Goal: Information Seeking & Learning: Find specific page/section

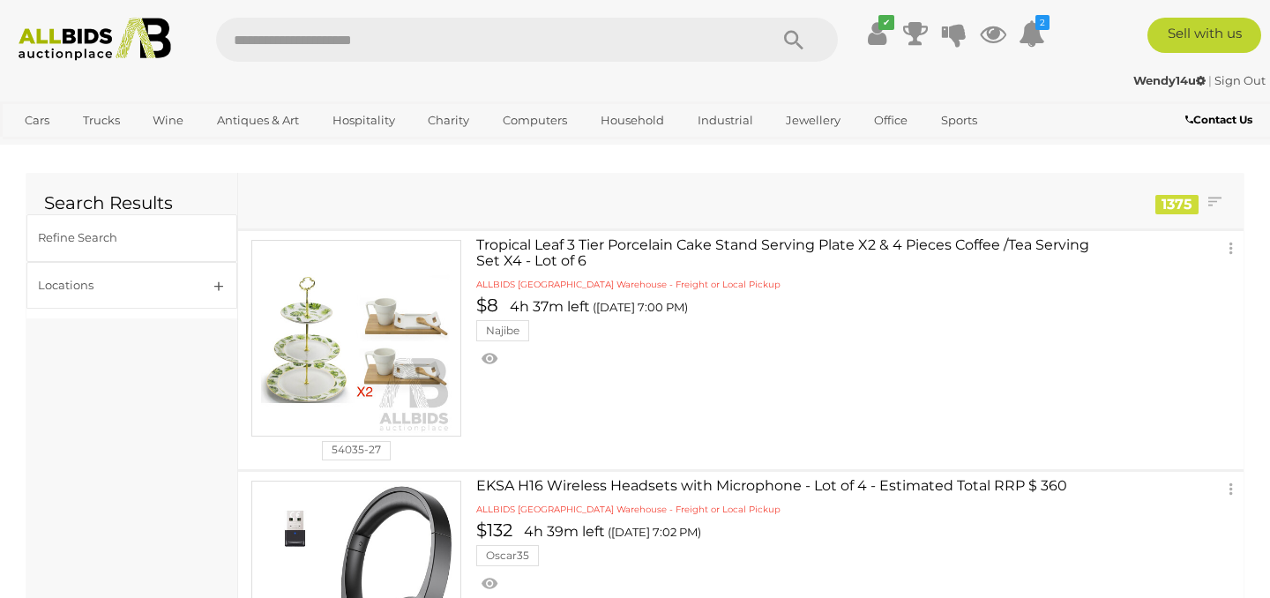
click at [285, 40] on input "text" at bounding box center [483, 40] width 534 height 44
type input "*******"
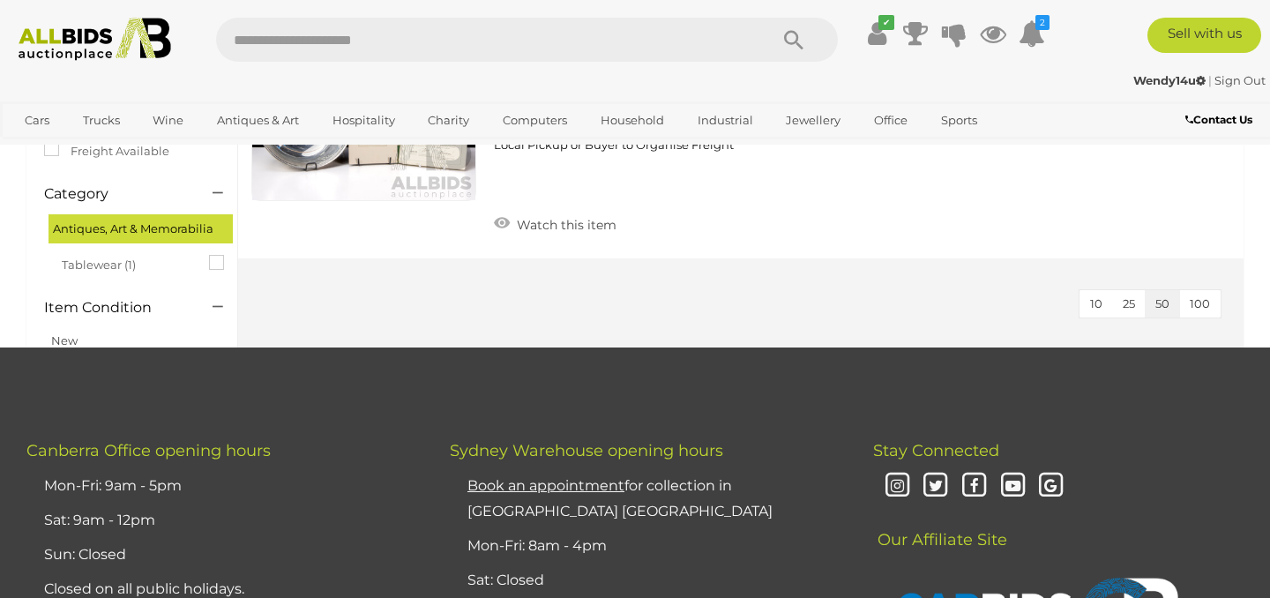
scroll to position [317, 0]
